Goal: Transaction & Acquisition: Purchase product/service

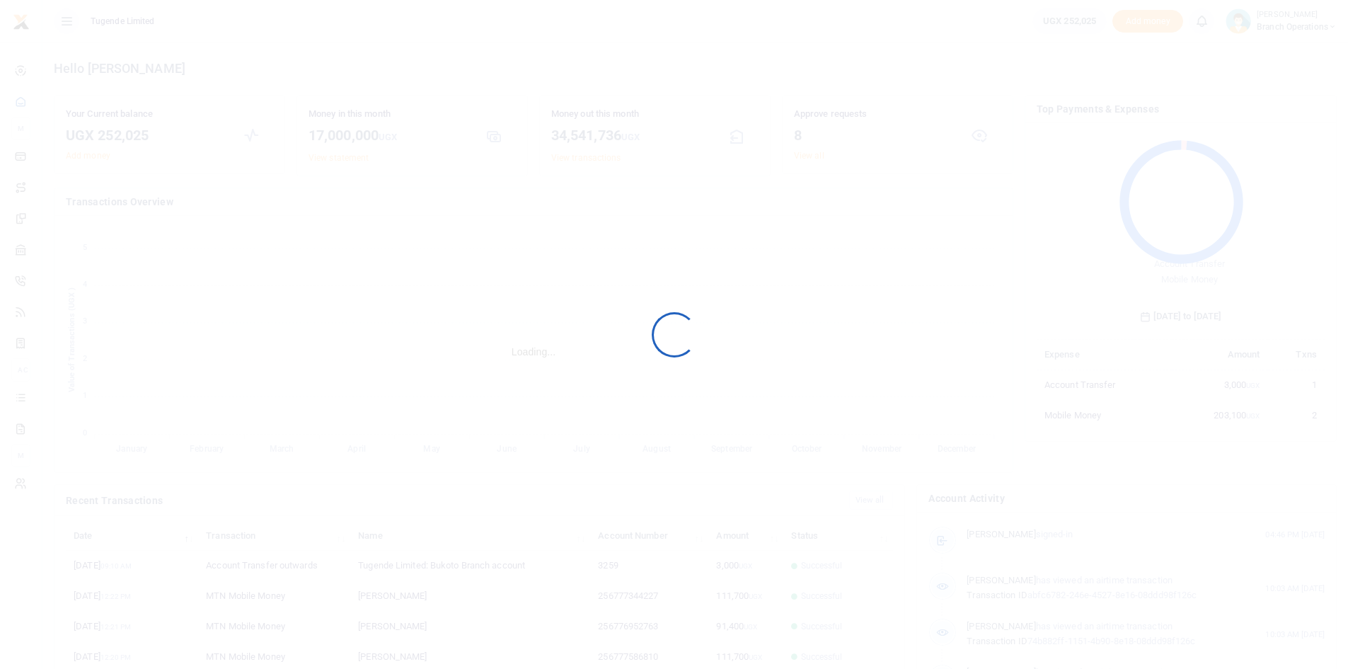
scroll to position [188, 278]
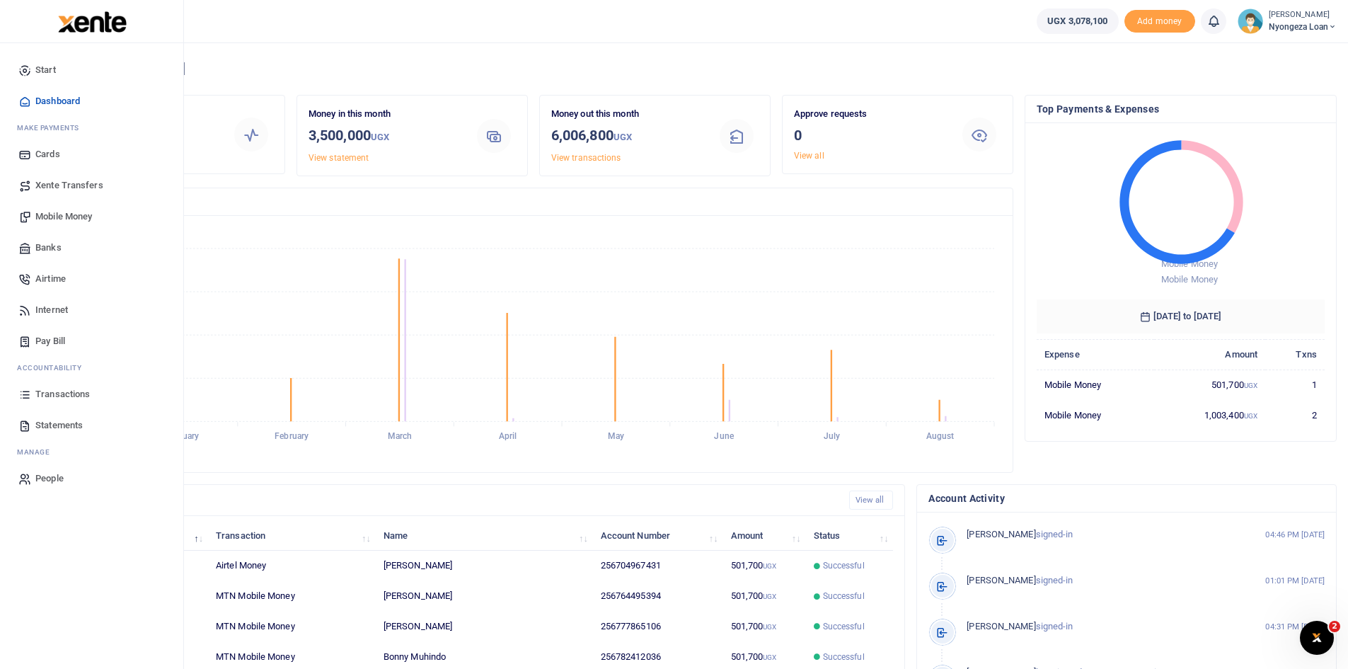
click at [54, 185] on span "Xente Transfers" at bounding box center [69, 185] width 68 height 14
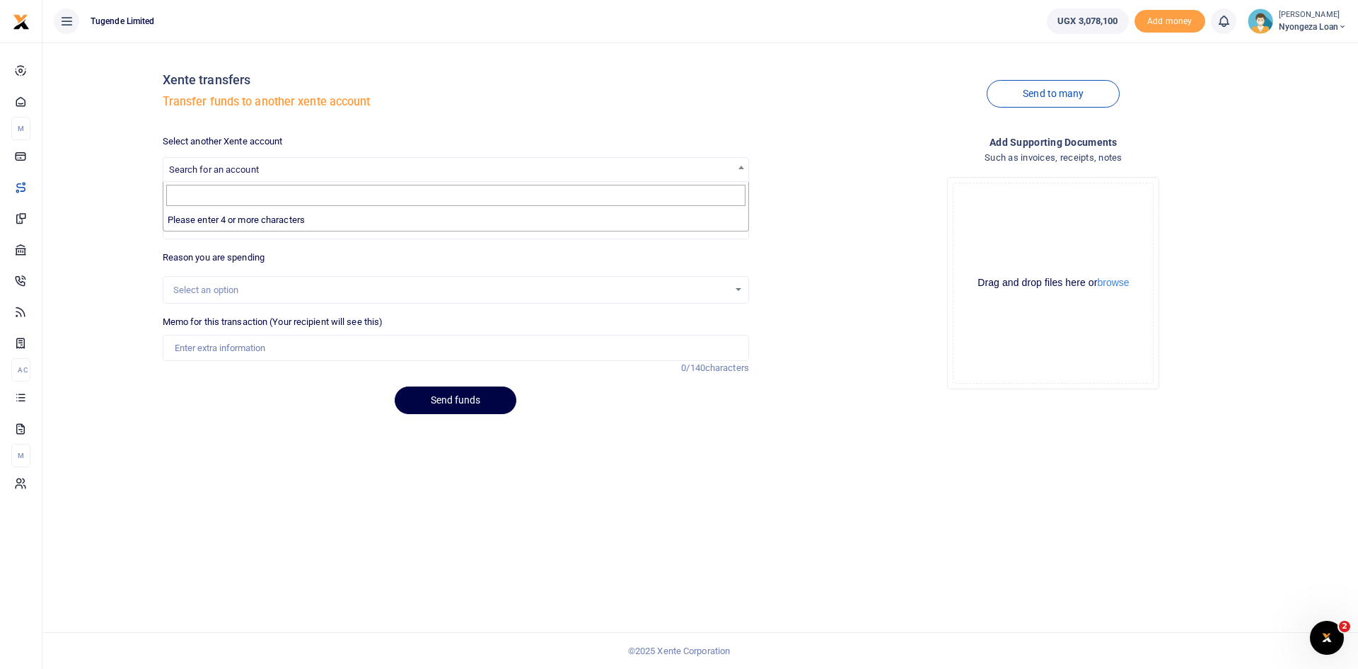
click at [345, 168] on span "Search for an account" at bounding box center [455, 169] width 585 height 22
type input "t"
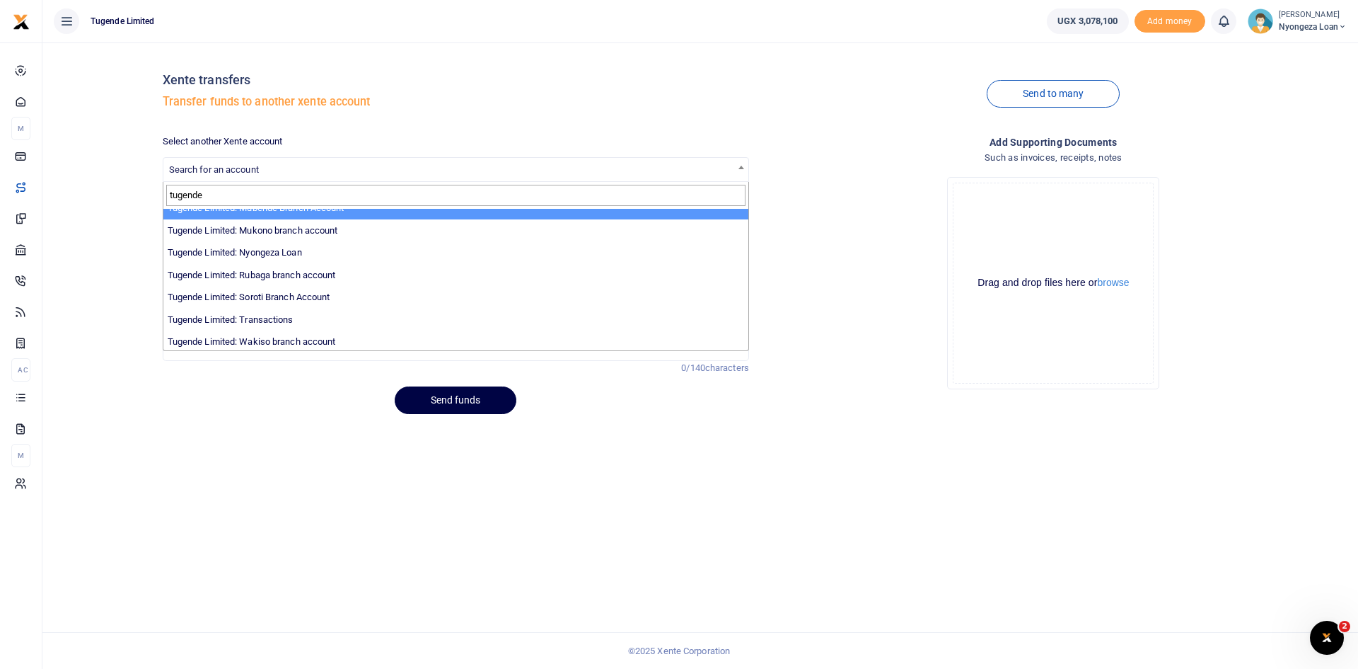
scroll to position [438, 0]
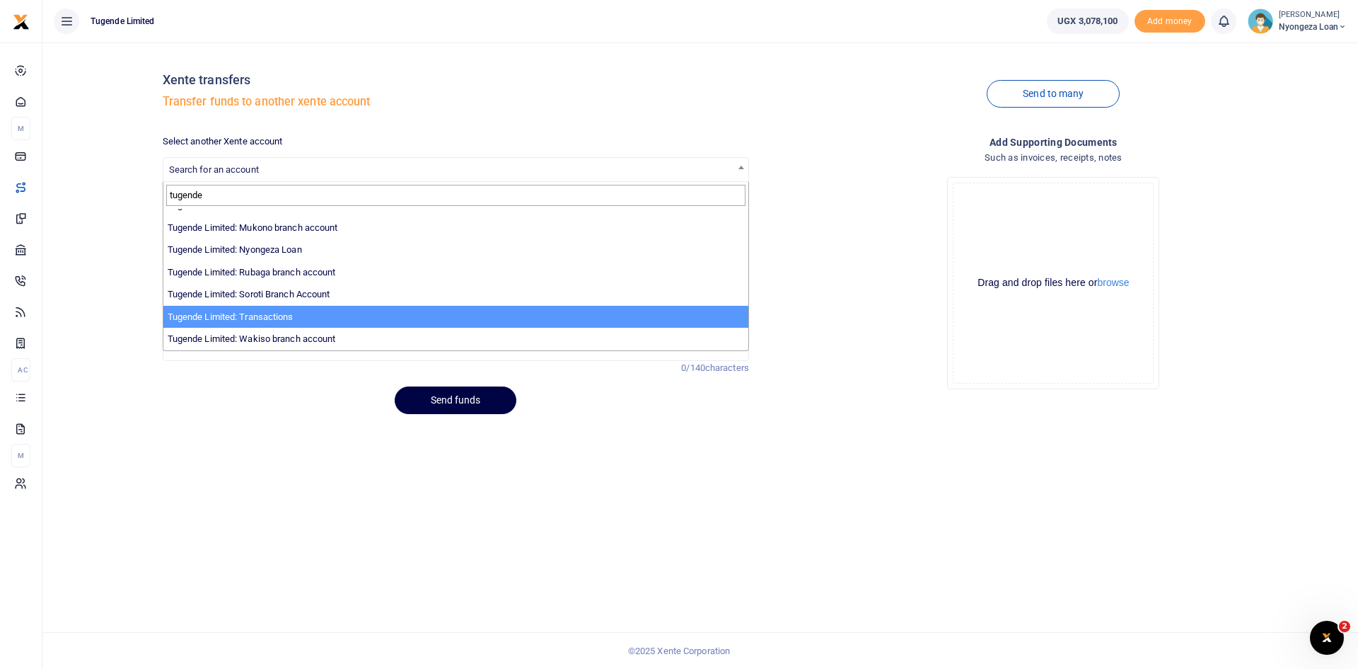
type input "tugende"
select select "3085"
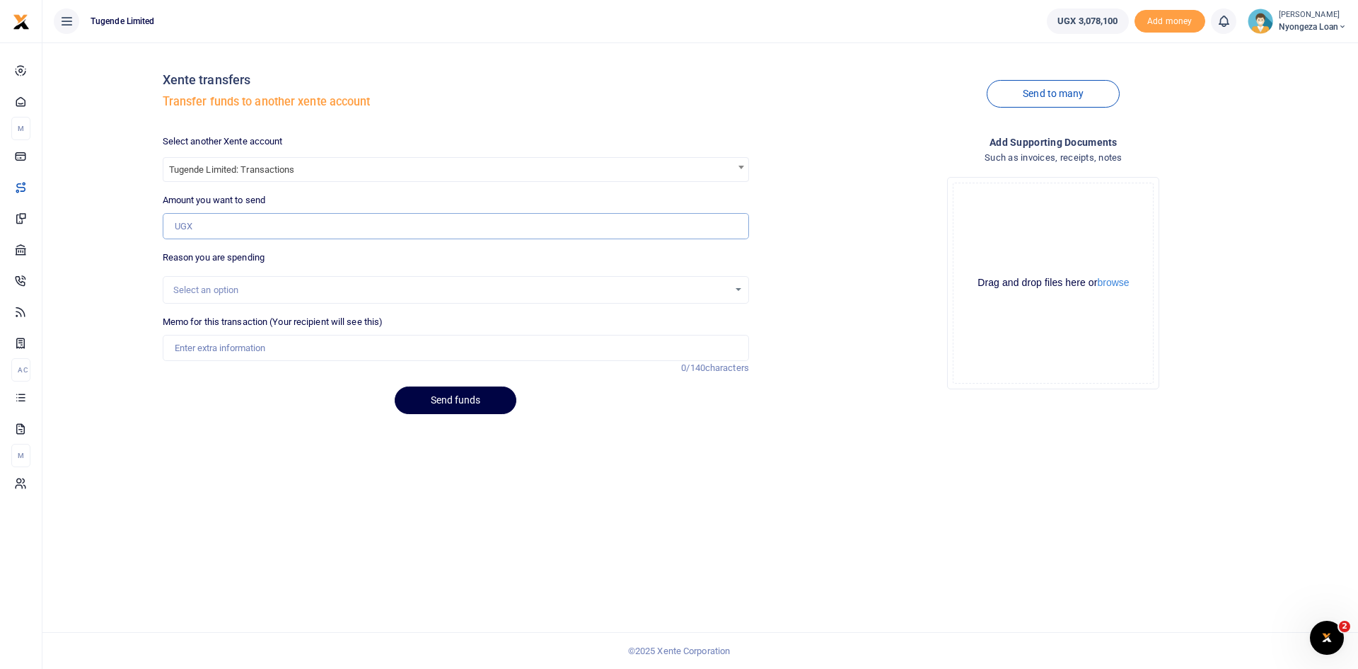
click at [297, 225] on input "Amount you want to send" at bounding box center [456, 226] width 587 height 27
type input "1,000,000"
click at [304, 342] on input "Memo for this transaction (Your recipient will see this)" at bounding box center [456, 348] width 587 height 27
type input "transfer to transactions"
click at [446, 398] on button "Send funds" at bounding box center [456, 400] width 122 height 28
